Goal: Check status: Check status

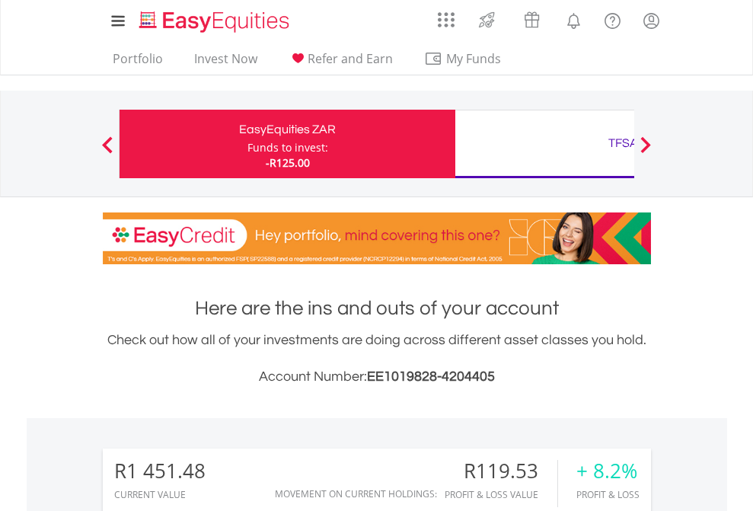
scroll to position [146, 239]
click at [247, 144] on div "Funds to invest:" at bounding box center [287, 147] width 81 height 15
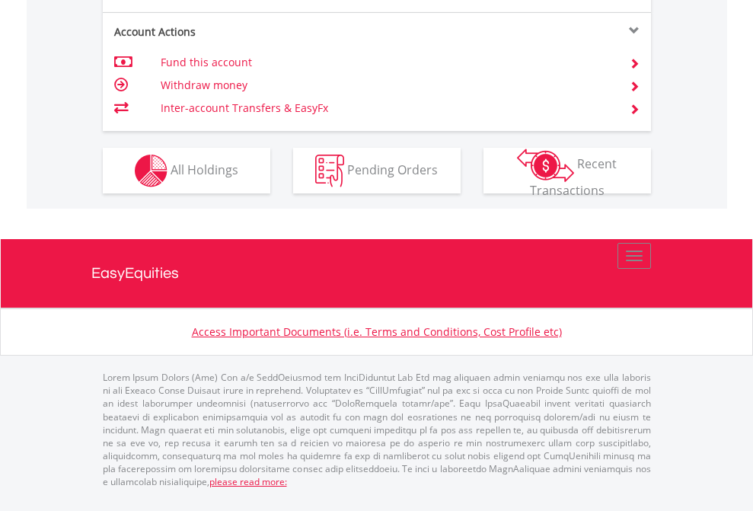
scroll to position [1428, 0]
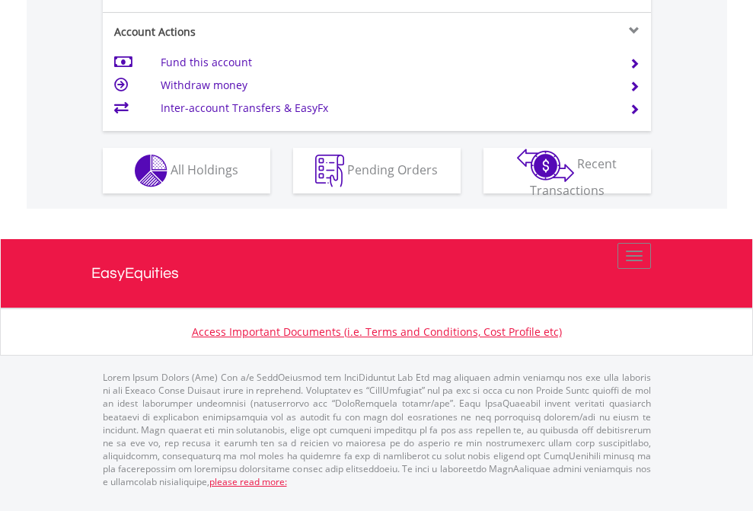
scroll to position [1428, 0]
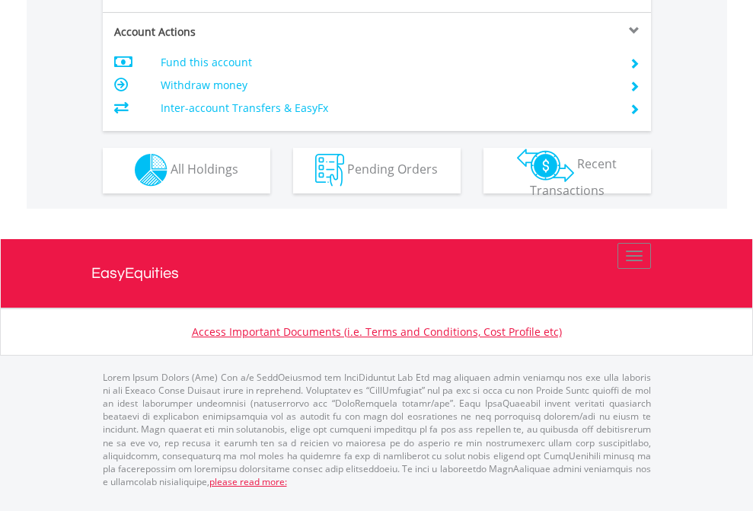
scroll to position [1423, 0]
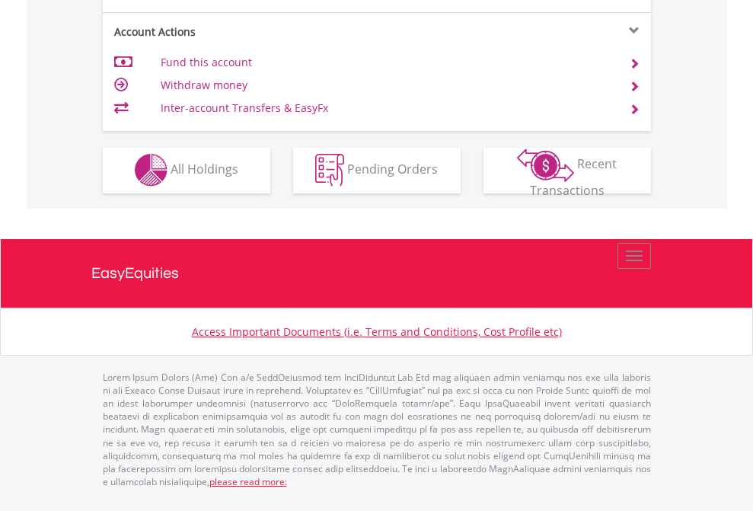
scroll to position [1423, 0]
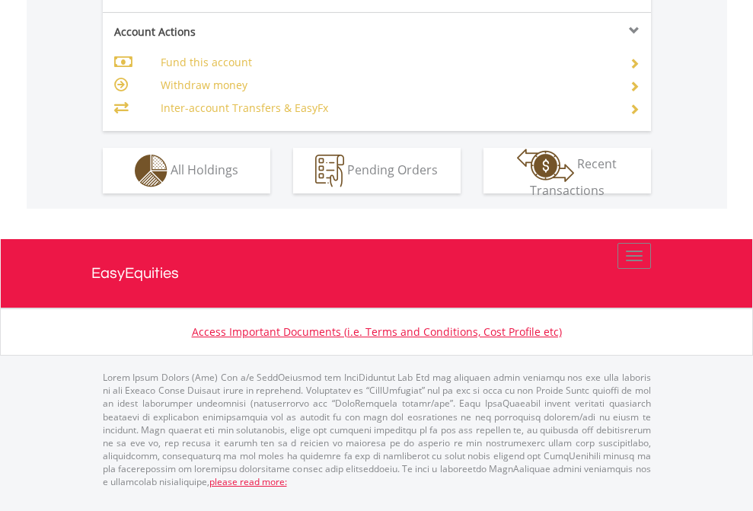
scroll to position [1428, 0]
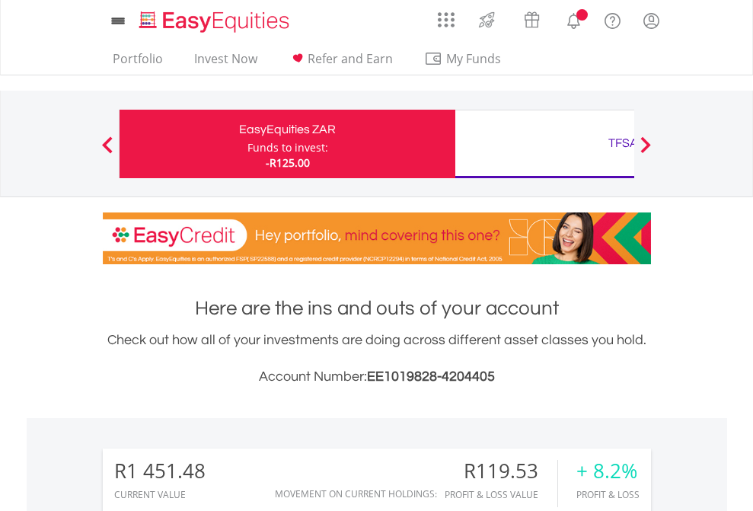
scroll to position [146, 239]
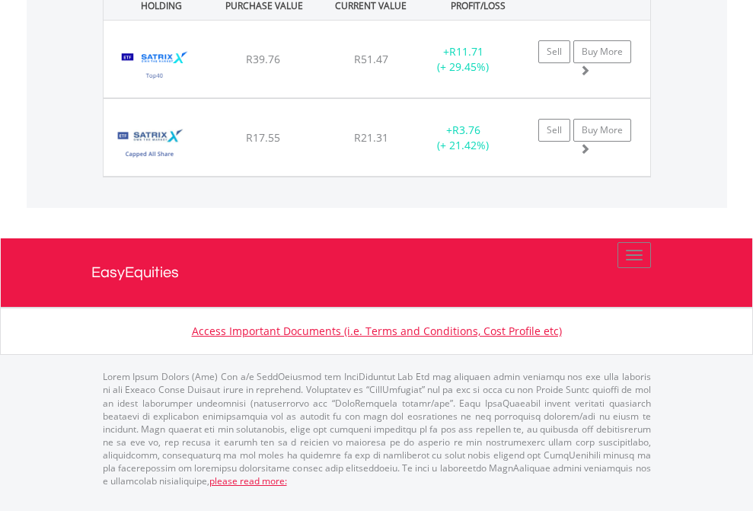
scroll to position [146, 239]
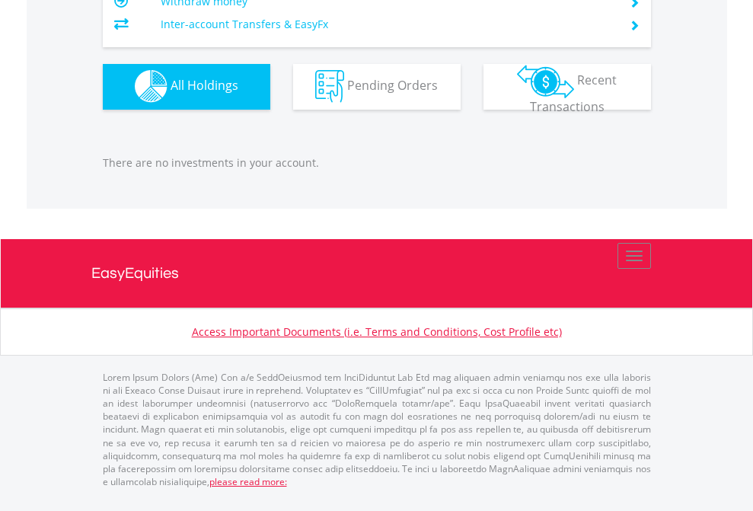
scroll to position [110, 0]
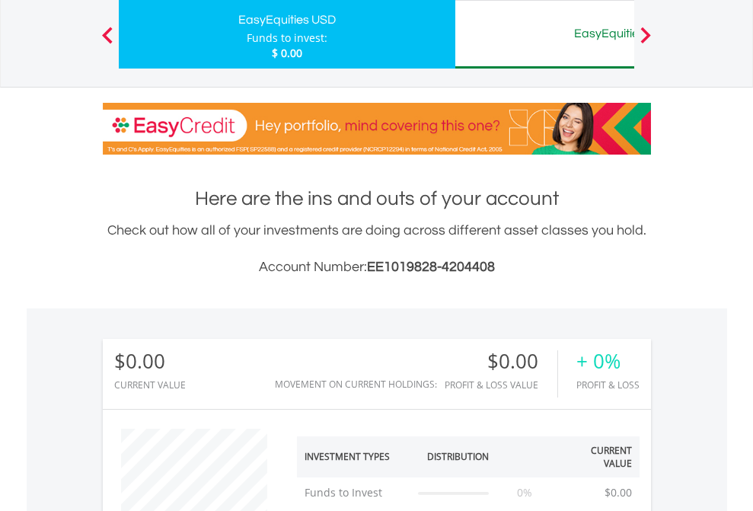
click at [544, 34] on div "EasyEquities AUD" at bounding box center [622, 33] width 317 height 21
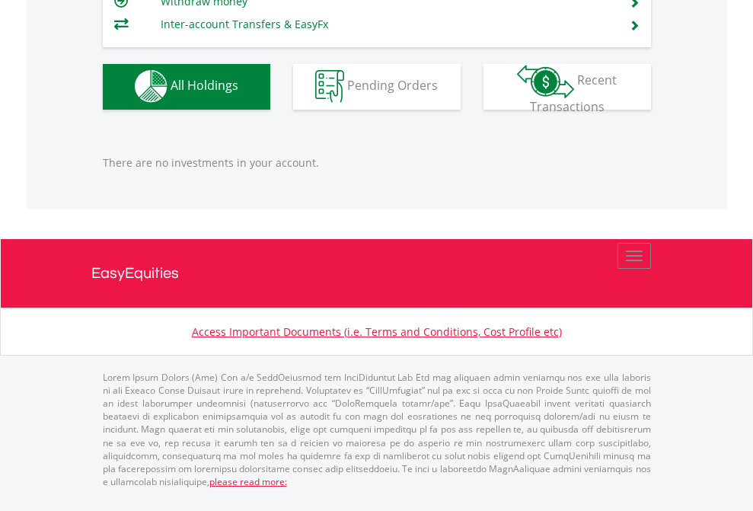
scroll to position [146, 239]
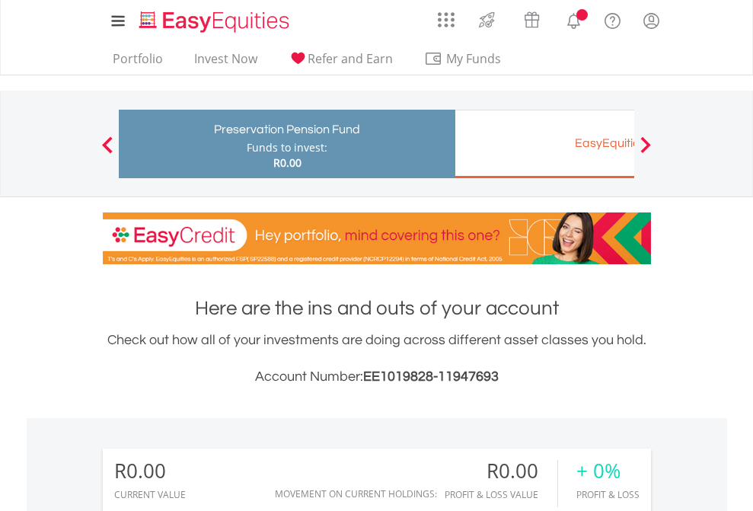
scroll to position [146, 239]
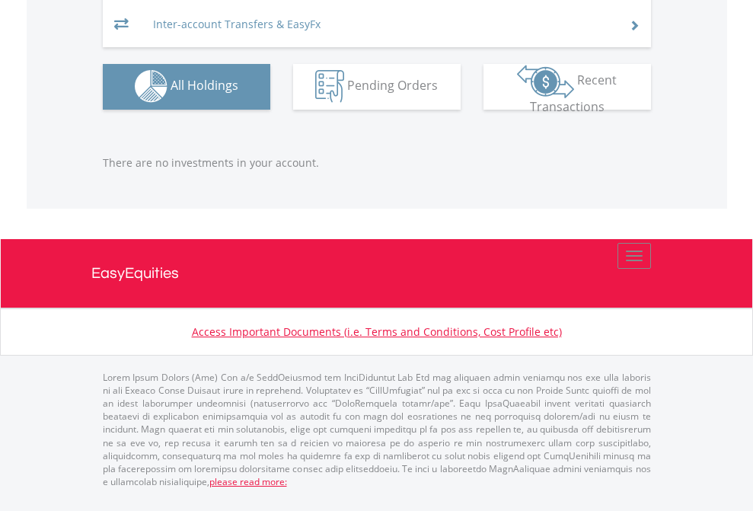
scroll to position [1507, 0]
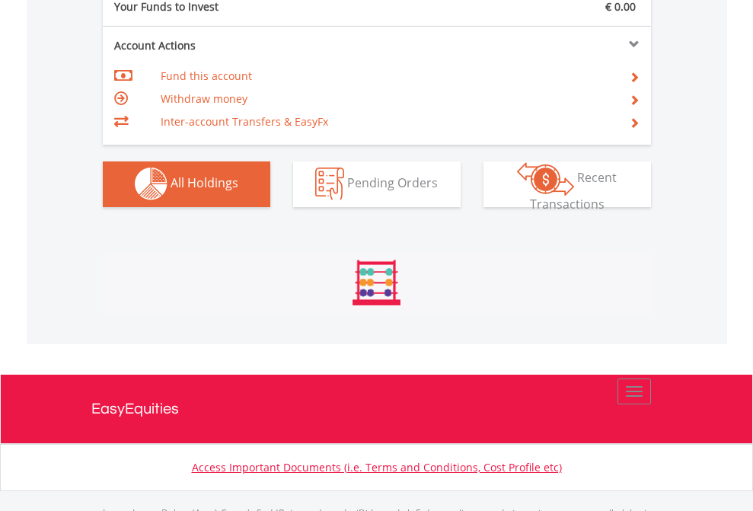
scroll to position [1507, 0]
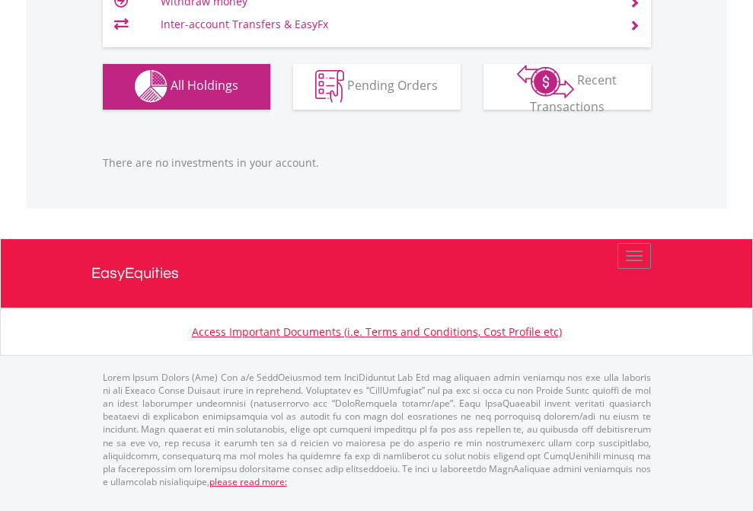
scroll to position [146, 239]
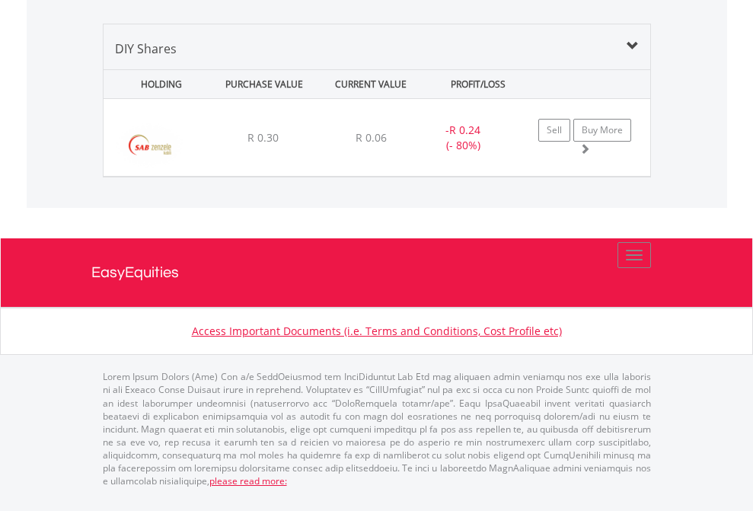
scroll to position [146, 239]
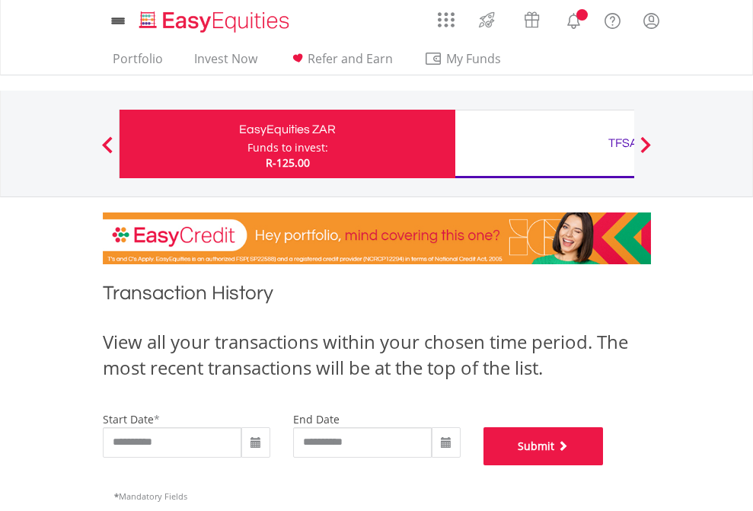
click at [603, 465] on button "Submit" at bounding box center [543, 446] width 120 height 38
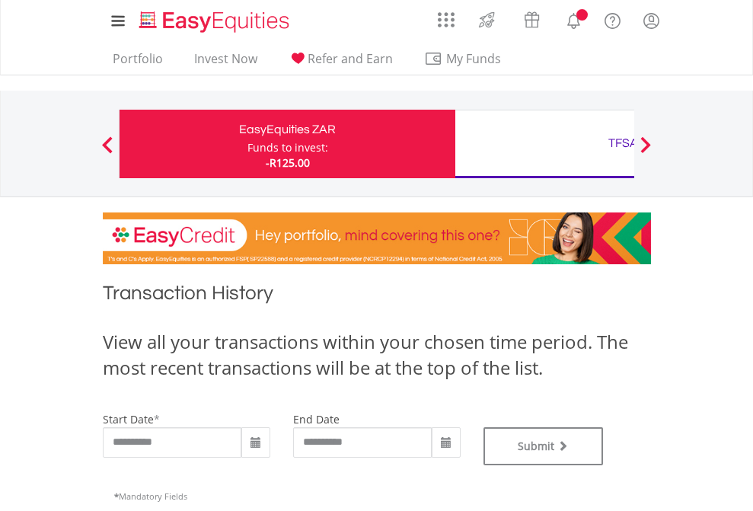
click at [544, 144] on div "TFSA" at bounding box center [622, 142] width 317 height 21
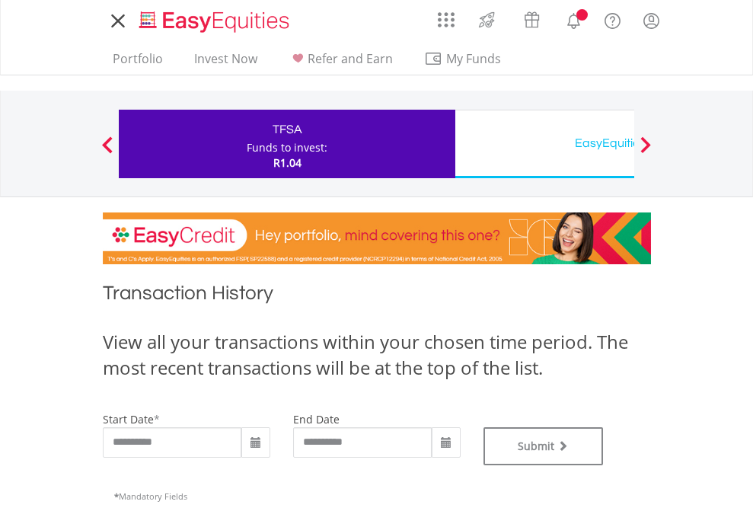
type input "**********"
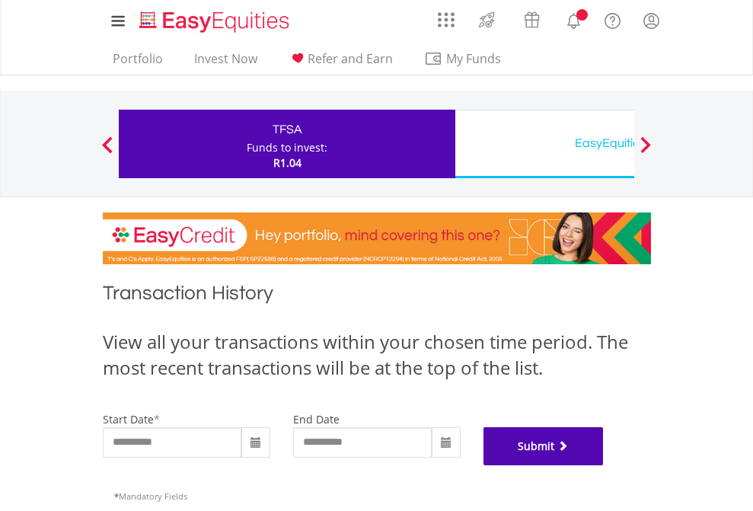
click at [603, 465] on button "Submit" at bounding box center [543, 446] width 120 height 38
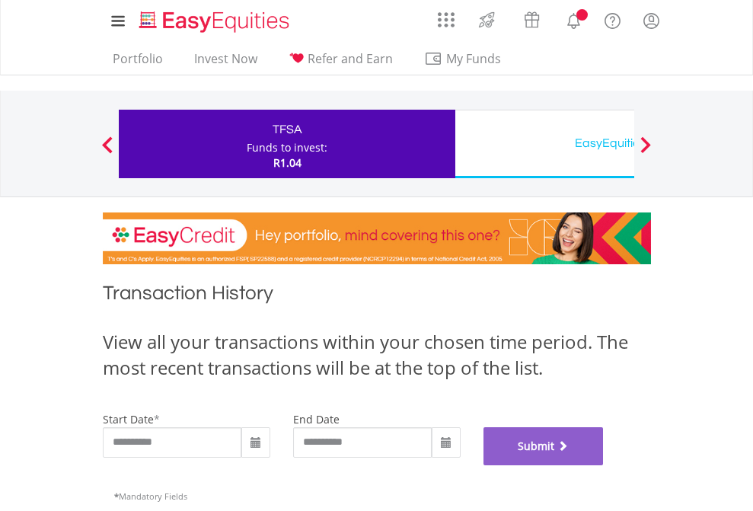
scroll to position [617, 0]
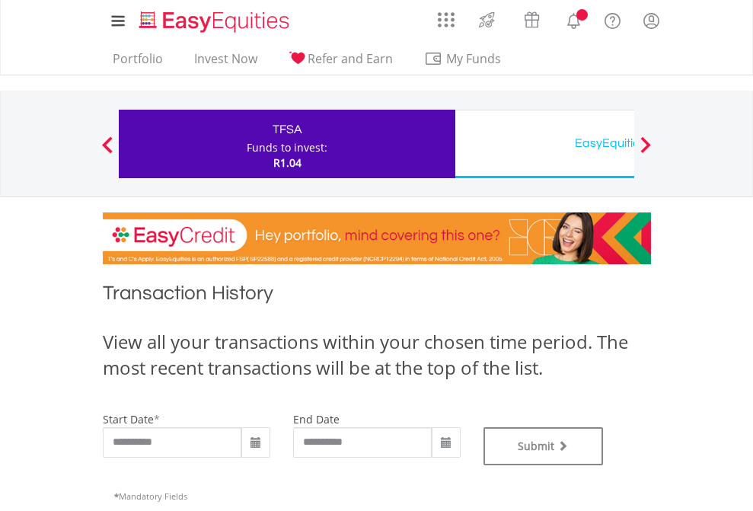
click at [544, 144] on div "EasyEquities USD" at bounding box center [622, 142] width 317 height 21
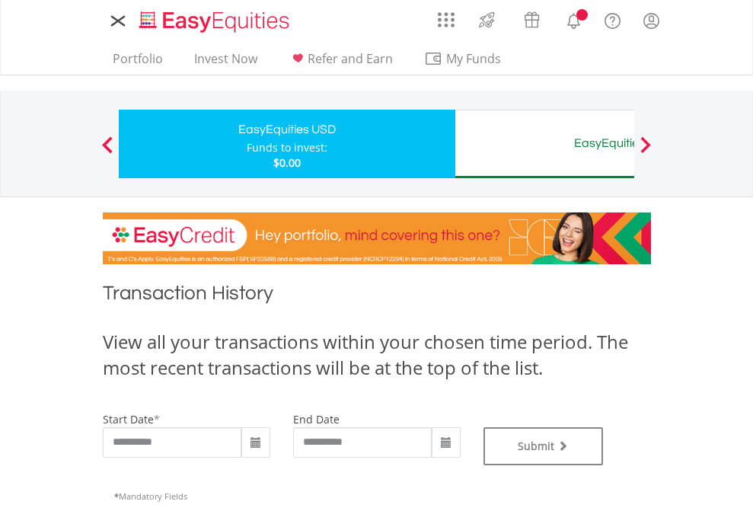
type input "**********"
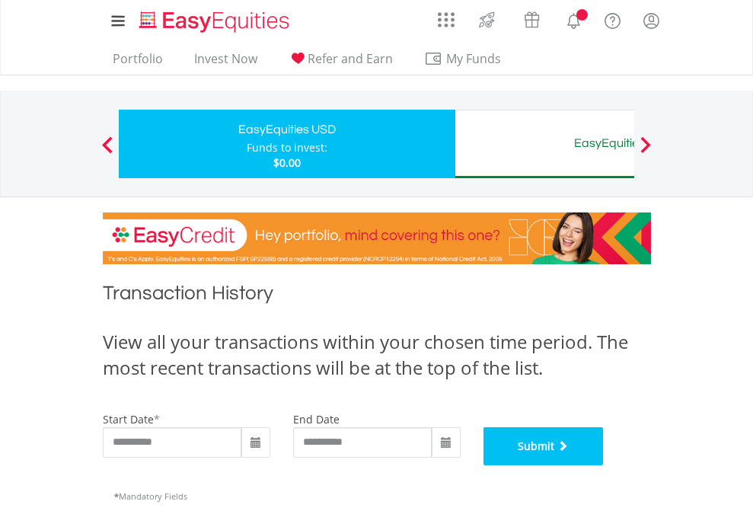
click at [603, 465] on button "Submit" at bounding box center [543, 446] width 120 height 38
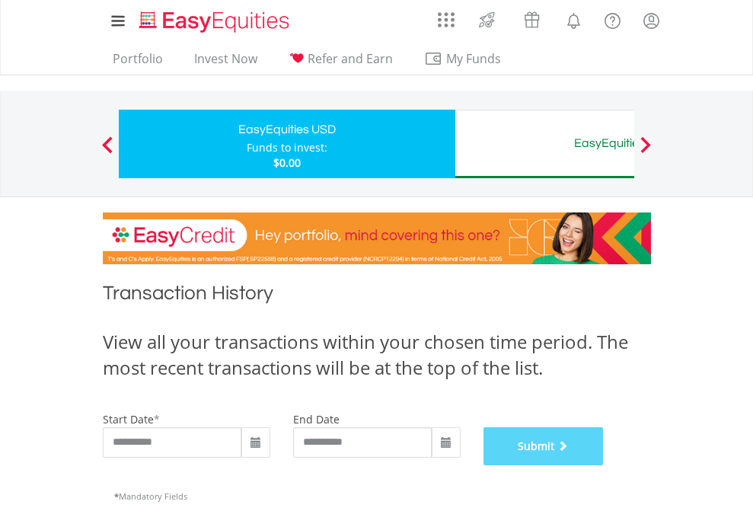
scroll to position [617, 0]
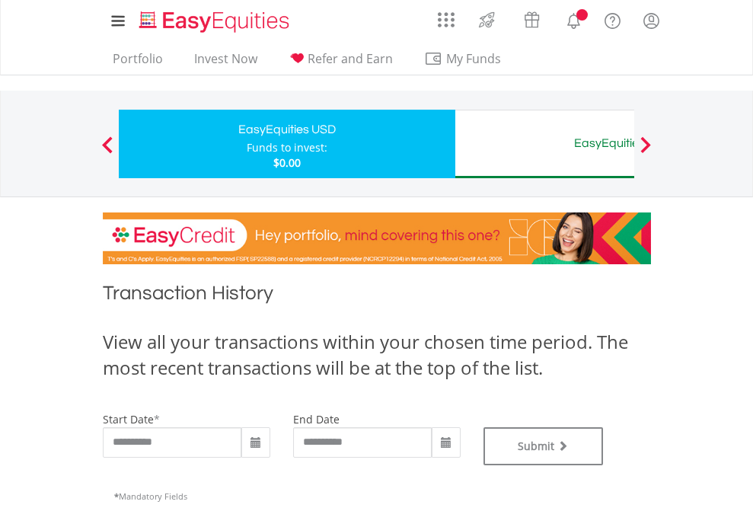
click at [544, 144] on div "EasyEquities AUD" at bounding box center [622, 142] width 317 height 21
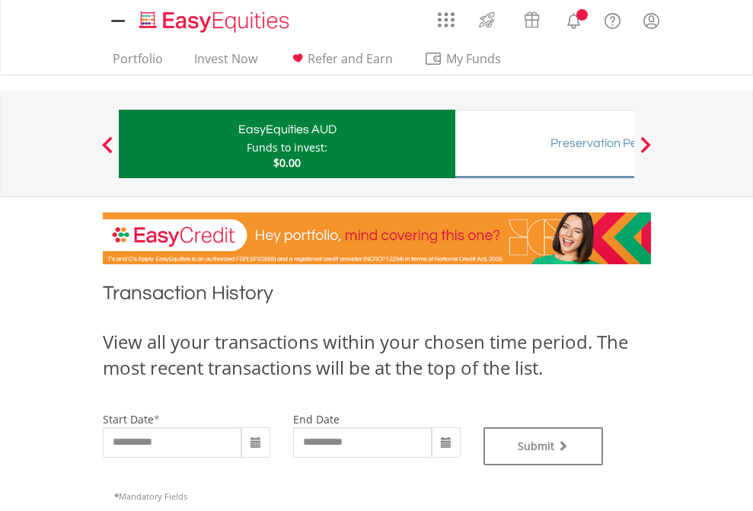
type input "**********"
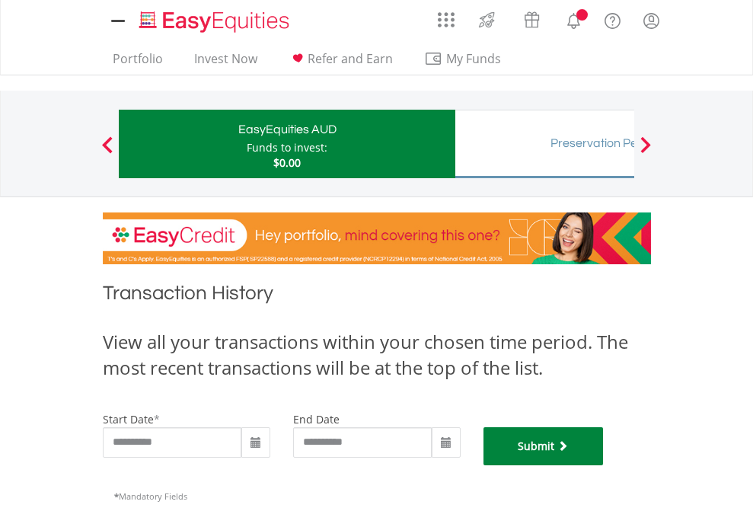
click at [603, 465] on button "Submit" at bounding box center [543, 446] width 120 height 38
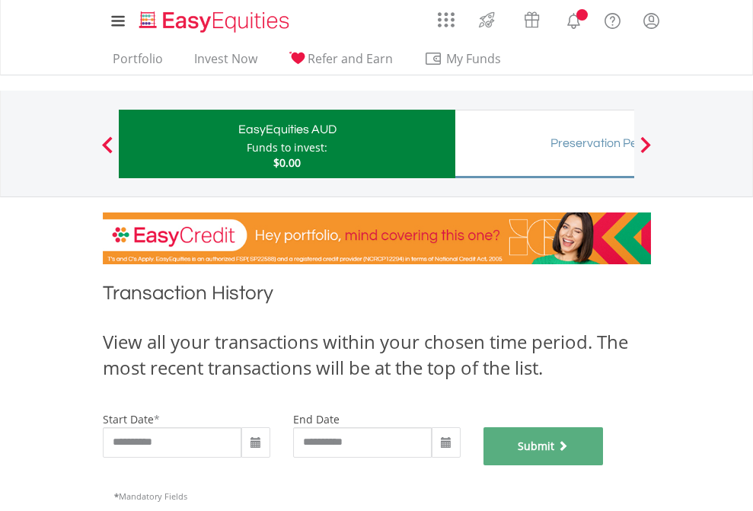
scroll to position [617, 0]
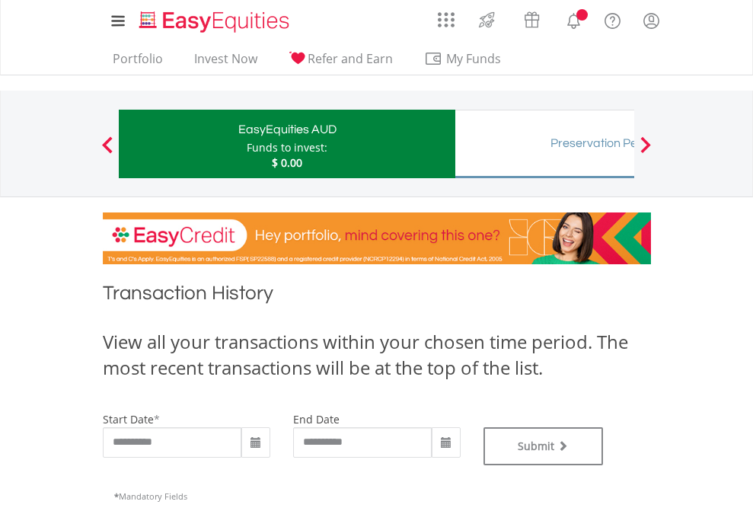
click at [544, 144] on div "Preservation Pension Fund" at bounding box center [622, 142] width 317 height 21
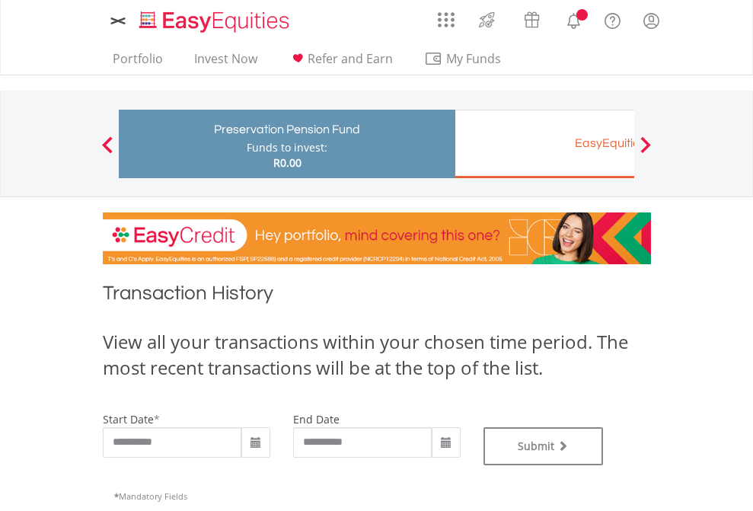
type input "**********"
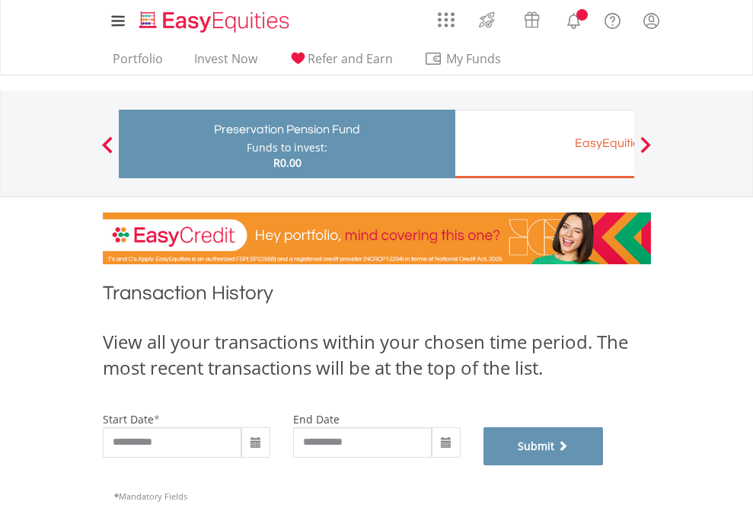
click at [603, 465] on button "Submit" at bounding box center [543, 446] width 120 height 38
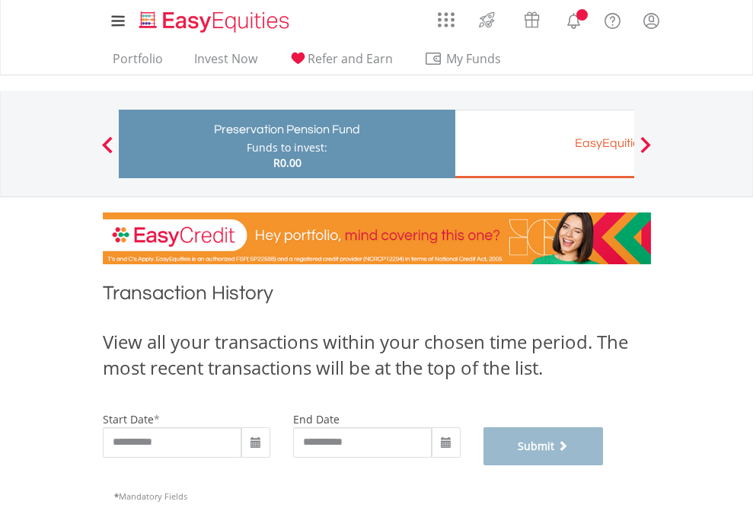
scroll to position [617, 0]
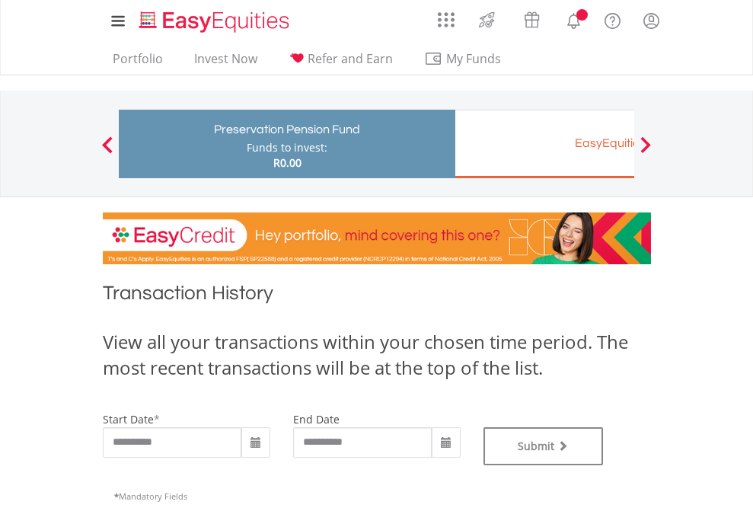
click at [544, 144] on div "EasyEquities EUR" at bounding box center [622, 142] width 317 height 21
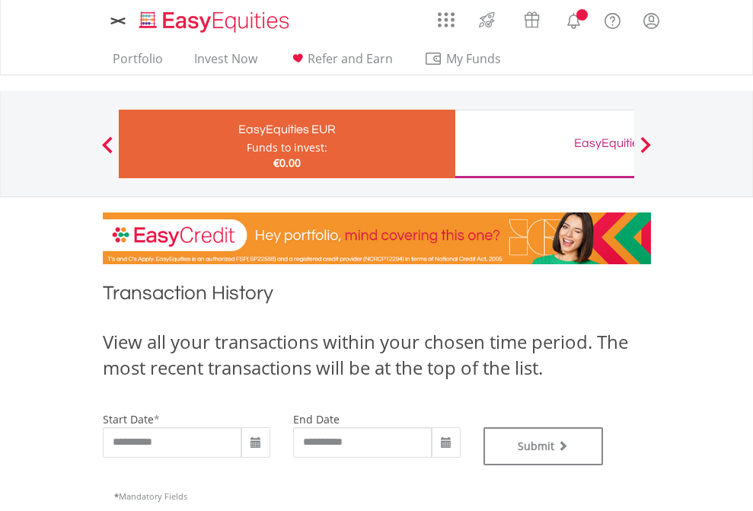
type input "**********"
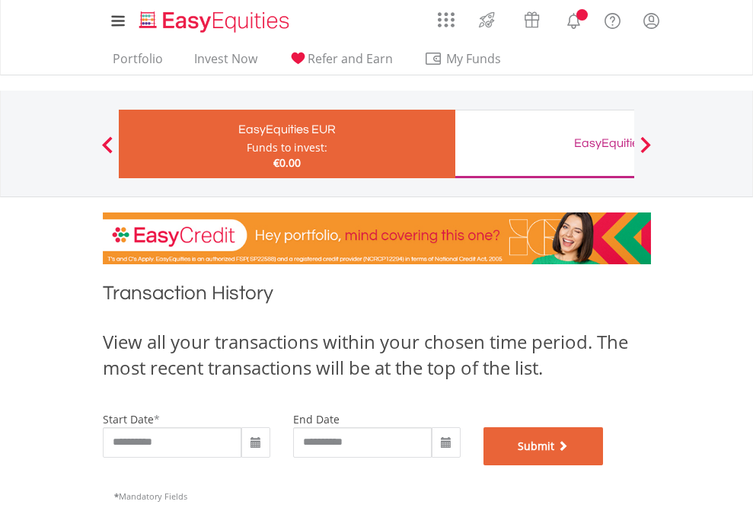
click at [603, 465] on button "Submit" at bounding box center [543, 446] width 120 height 38
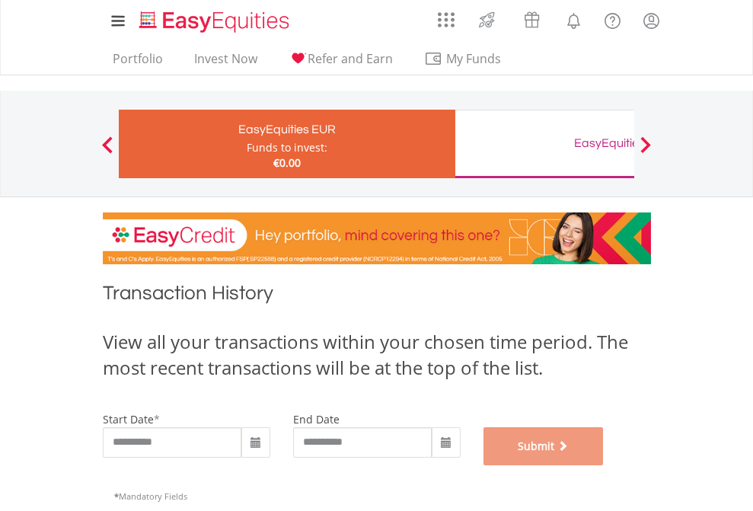
scroll to position [617, 0]
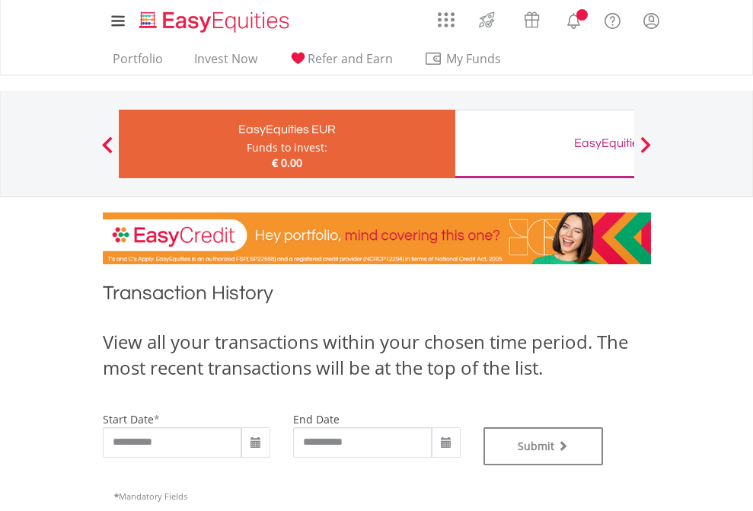
click at [544, 144] on div "EasyEquities GBP" at bounding box center [622, 142] width 317 height 21
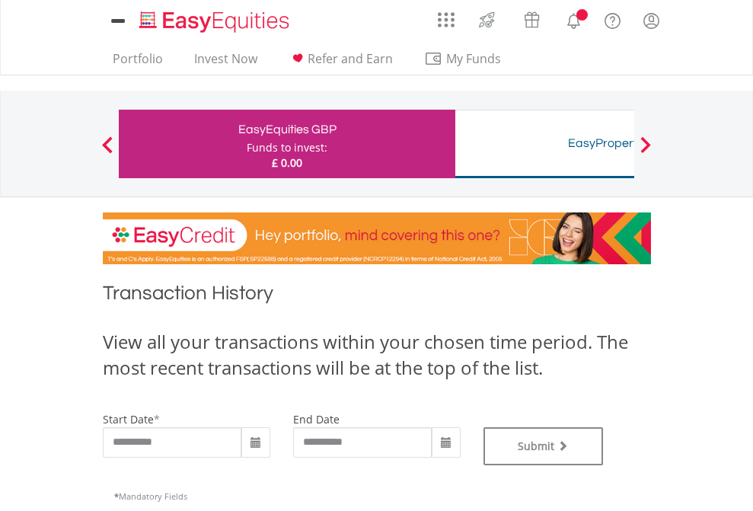
type input "**********"
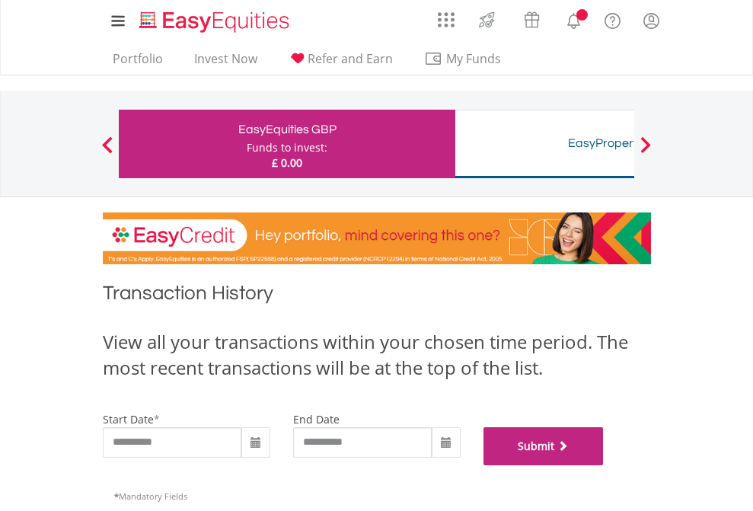
click at [603, 465] on button "Submit" at bounding box center [543, 446] width 120 height 38
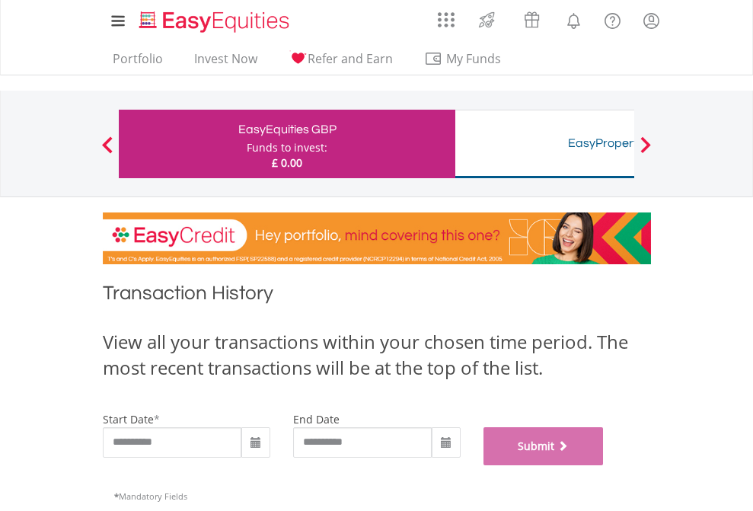
scroll to position [617, 0]
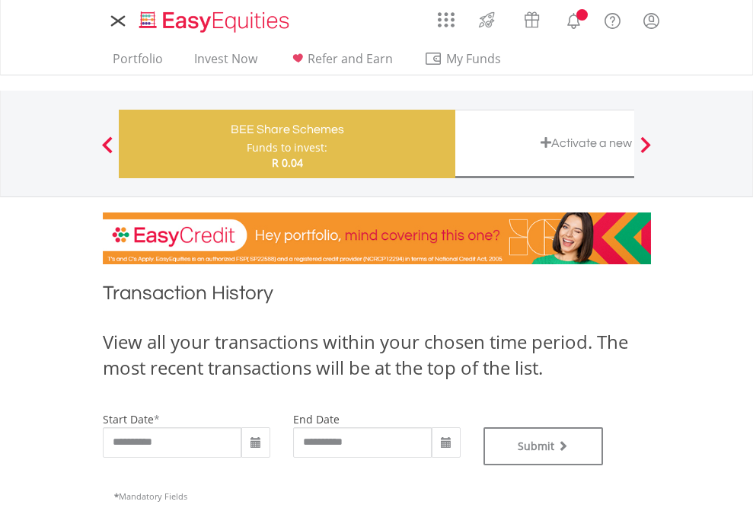
type input "**********"
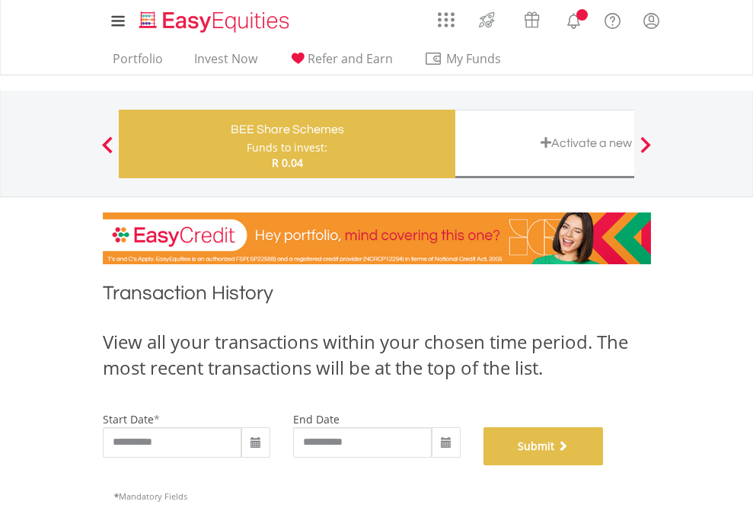
click at [603, 465] on button "Submit" at bounding box center [543, 446] width 120 height 38
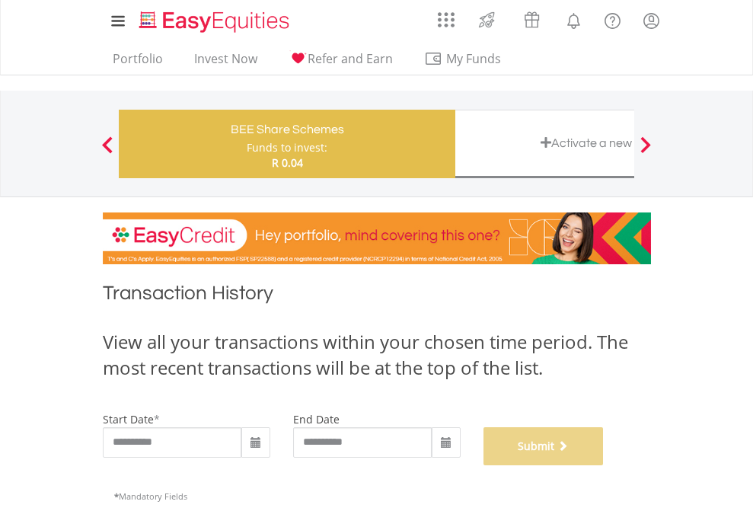
scroll to position [617, 0]
